Goal: Task Accomplishment & Management: Use online tool/utility

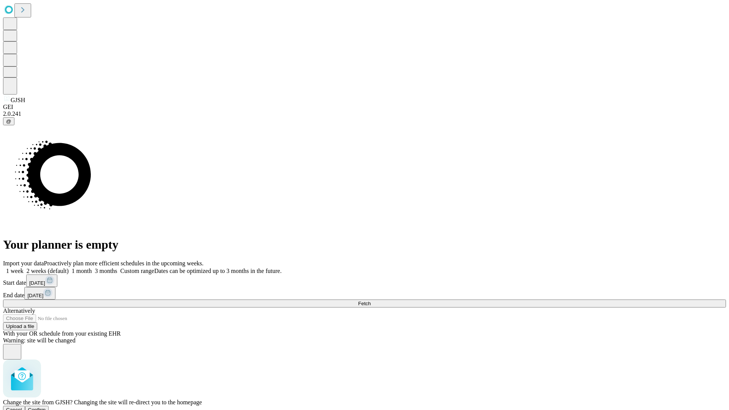
click at [46, 407] on span "Confirm" at bounding box center [37, 410] width 18 height 6
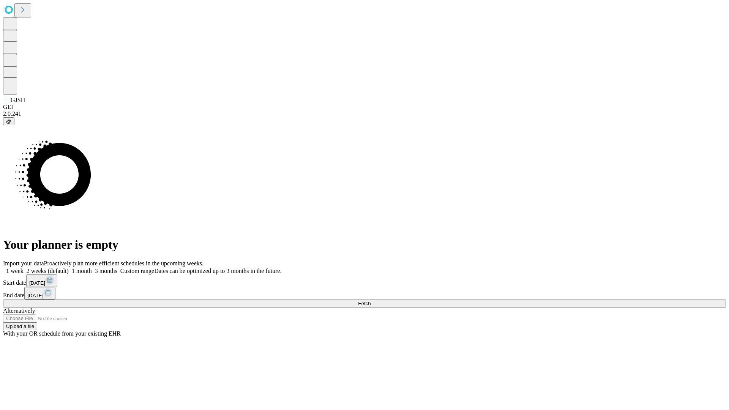
click at [92, 268] on label "1 month" at bounding box center [80, 271] width 23 height 6
click at [370, 301] on span "Fetch" at bounding box center [364, 304] width 13 height 6
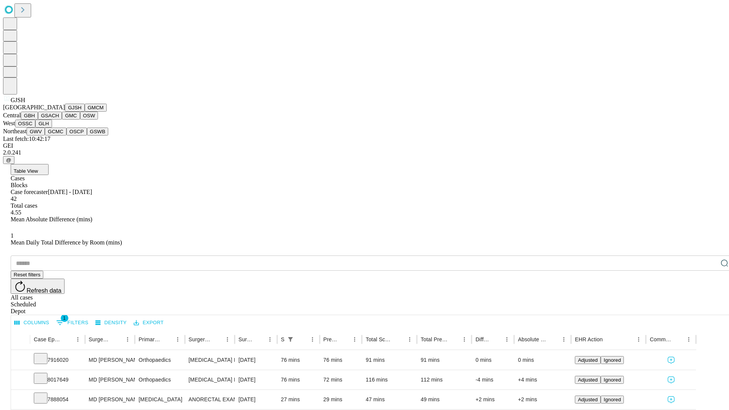
click at [85, 112] on button "GMCM" at bounding box center [96, 108] width 22 height 8
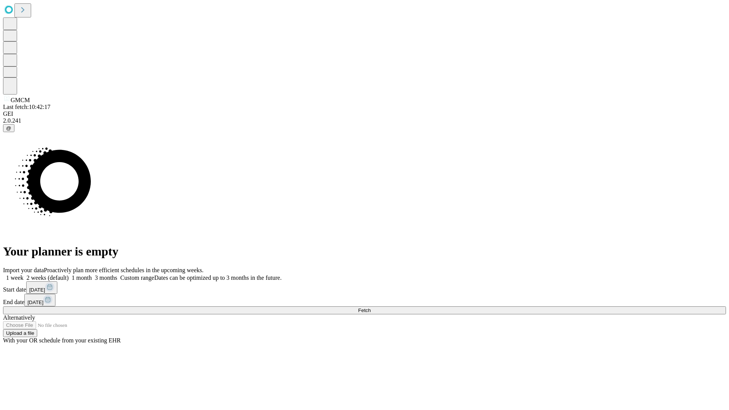
click at [92, 274] on label "1 month" at bounding box center [80, 277] width 23 height 6
click at [370, 307] on span "Fetch" at bounding box center [364, 310] width 13 height 6
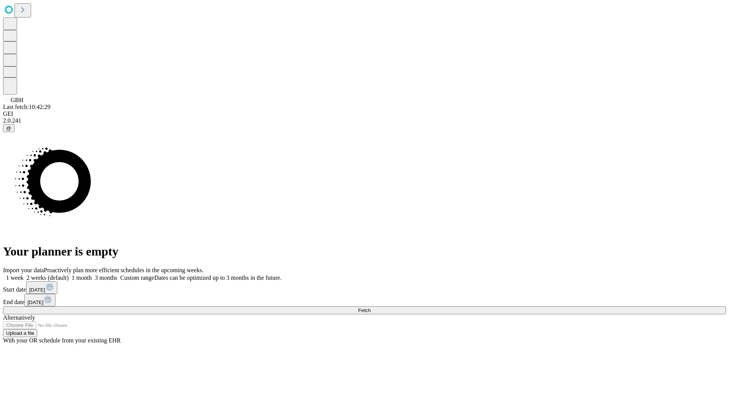
click at [92, 274] on label "1 month" at bounding box center [80, 277] width 23 height 6
click at [370, 307] on span "Fetch" at bounding box center [364, 310] width 13 height 6
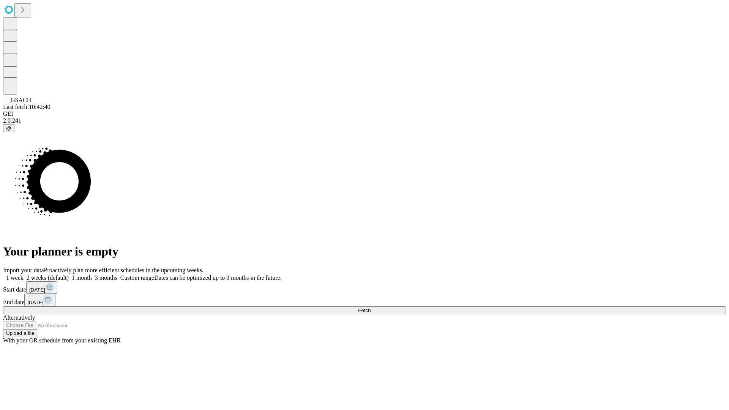
click at [92, 274] on label "1 month" at bounding box center [80, 277] width 23 height 6
click at [370, 307] on span "Fetch" at bounding box center [364, 310] width 13 height 6
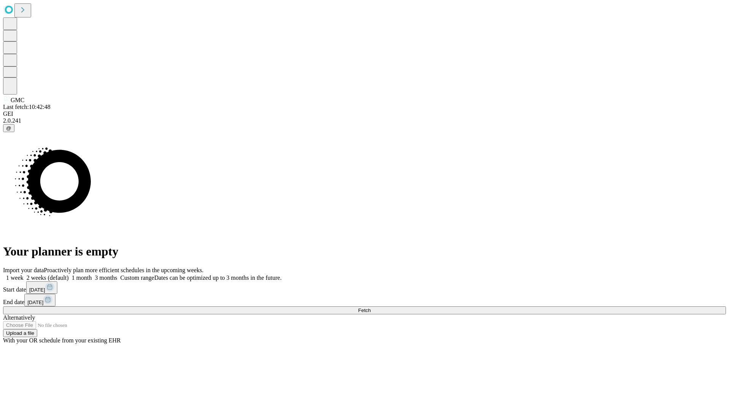
click at [92, 274] on label "1 month" at bounding box center [80, 277] width 23 height 6
click at [370, 307] on span "Fetch" at bounding box center [364, 310] width 13 height 6
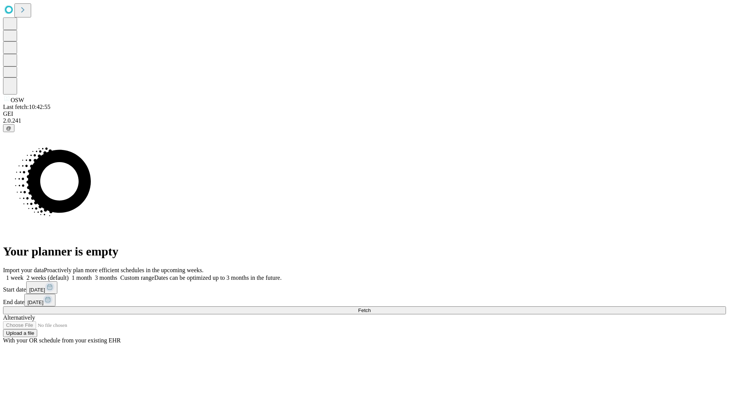
click at [92, 274] on label "1 month" at bounding box center [80, 277] width 23 height 6
click at [370, 307] on span "Fetch" at bounding box center [364, 310] width 13 height 6
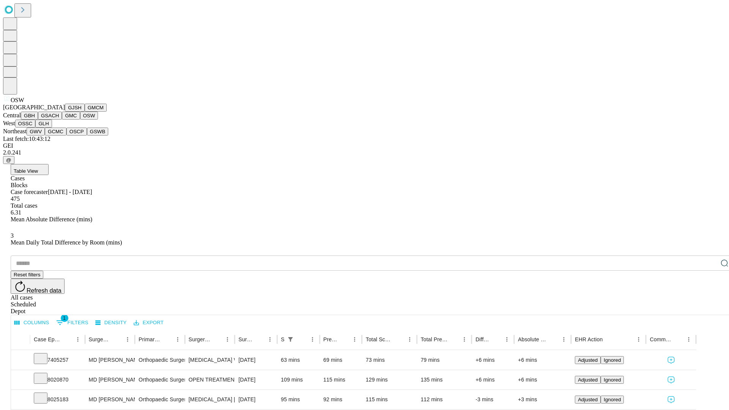
click at [36, 128] on button "OSSC" at bounding box center [25, 124] width 20 height 8
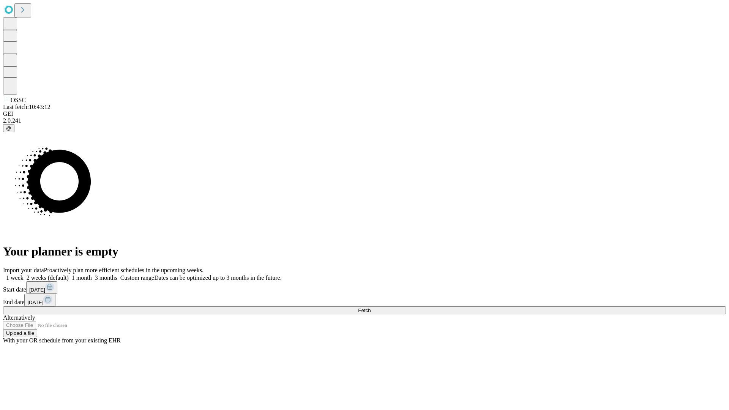
click at [92, 274] on label "1 month" at bounding box center [80, 277] width 23 height 6
click at [370, 307] on span "Fetch" at bounding box center [364, 310] width 13 height 6
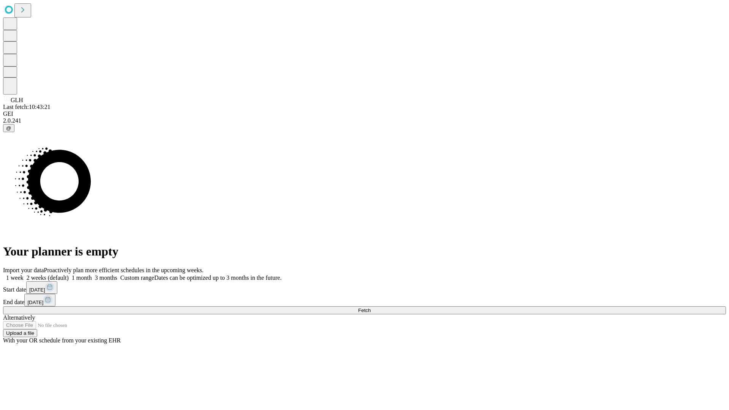
click at [92, 274] on label "1 month" at bounding box center [80, 277] width 23 height 6
click at [370, 307] on span "Fetch" at bounding box center [364, 310] width 13 height 6
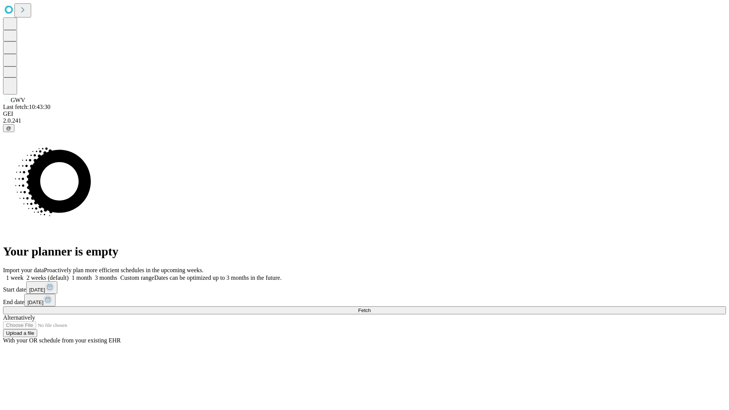
click at [92, 274] on label "1 month" at bounding box center [80, 277] width 23 height 6
click at [370, 307] on span "Fetch" at bounding box center [364, 310] width 13 height 6
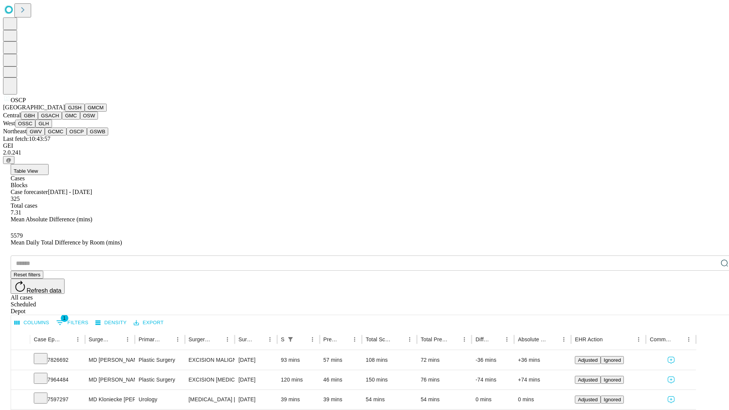
click at [87, 135] on button "GSWB" at bounding box center [98, 132] width 22 height 8
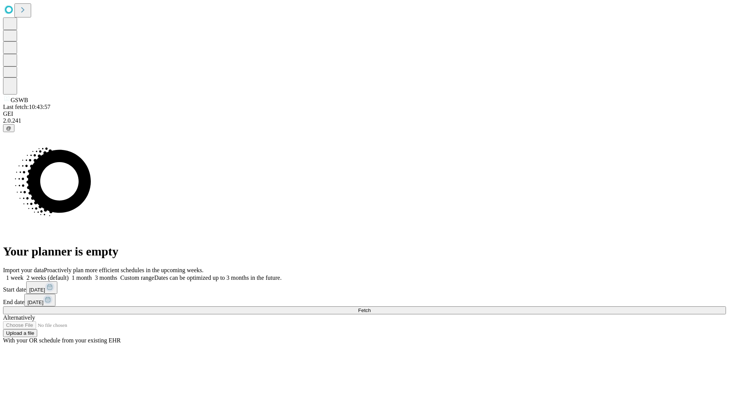
click at [92, 274] on label "1 month" at bounding box center [80, 277] width 23 height 6
click at [370, 307] on span "Fetch" at bounding box center [364, 310] width 13 height 6
